Goal: Information Seeking & Learning: Learn about a topic

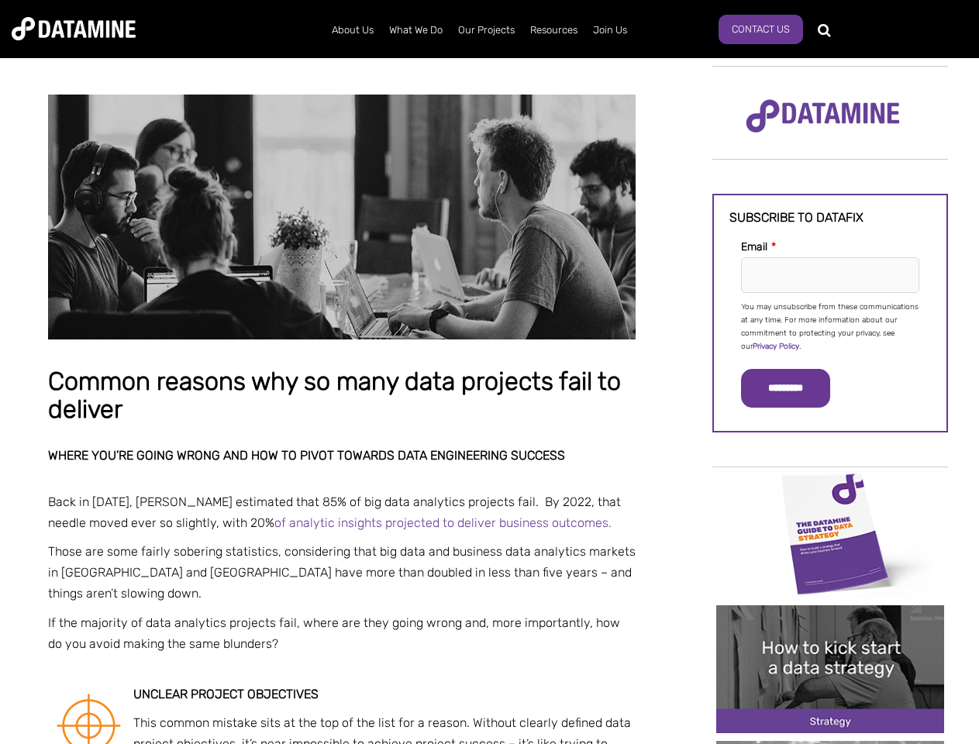
click at [830, 326] on p "You may unsubscribe from these communications at any time. For more information…" at bounding box center [830, 327] width 178 height 53
click at [795, 388] on input "*********" at bounding box center [785, 388] width 89 height 39
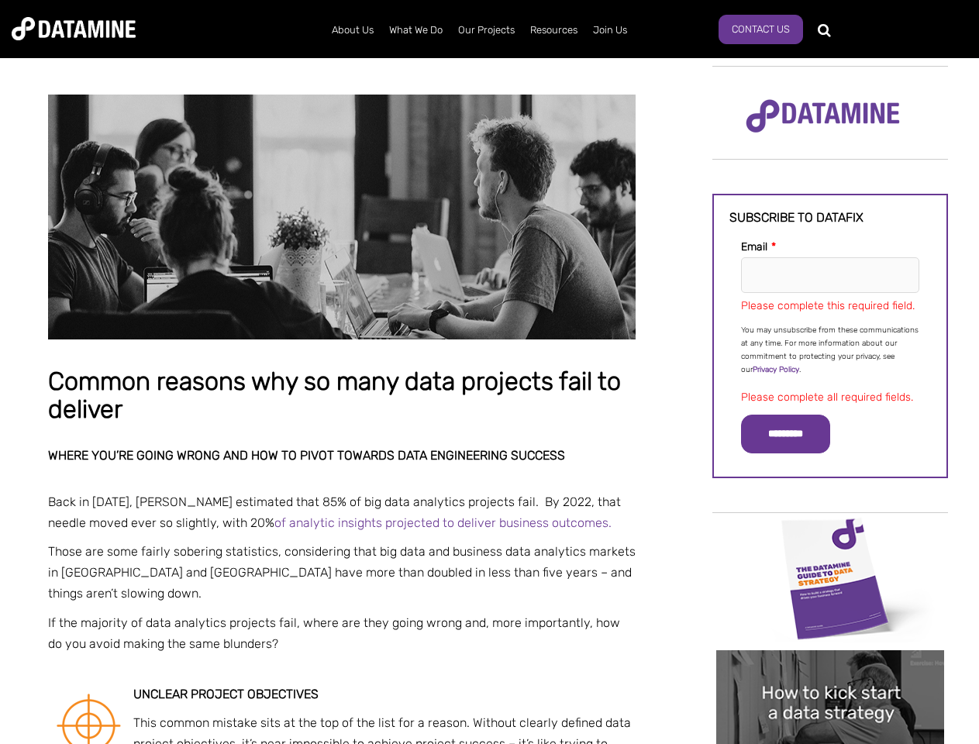
click at [830, 533] on img "Image grid with {{ image_count }} images." at bounding box center [830, 579] width 228 height 128
click at [830, 533] on div "✕" at bounding box center [489, 372] width 979 height 744
click at [830, 669] on div "✕" at bounding box center [489, 372] width 979 height 744
click at [830, 669] on img "Image grid with {{ image_count }} images." at bounding box center [830, 715] width 228 height 128
click at [830, 743] on div "✕" at bounding box center [489, 372] width 979 height 744
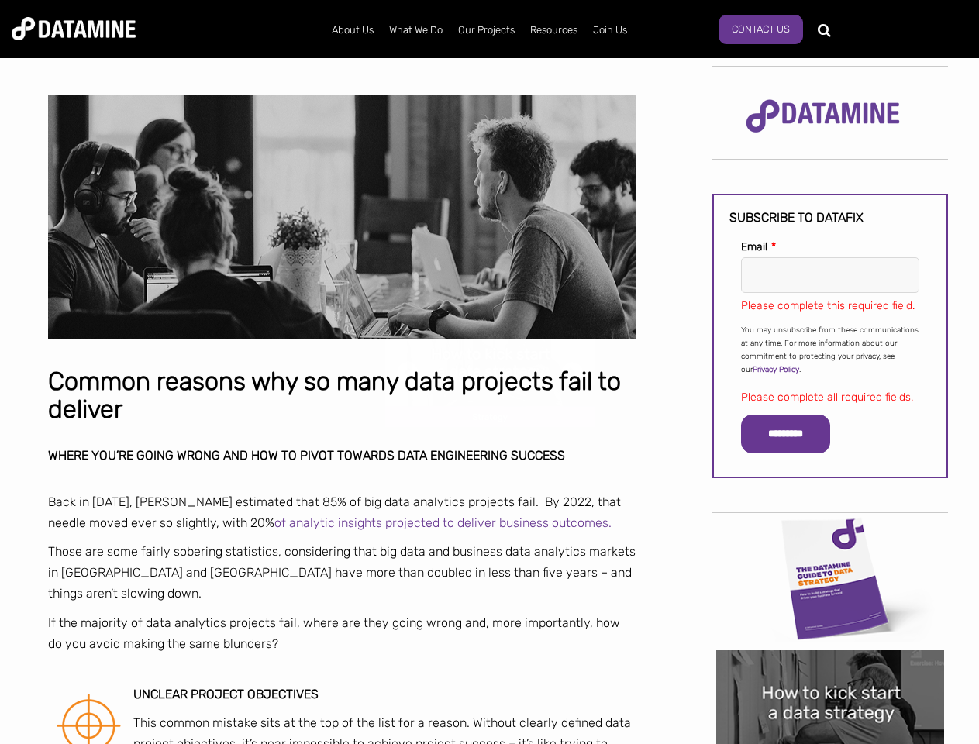
click at [830, 743] on div "✕" at bounding box center [489, 372] width 979 height 744
